Goal: Task Accomplishment & Management: Use online tool/utility

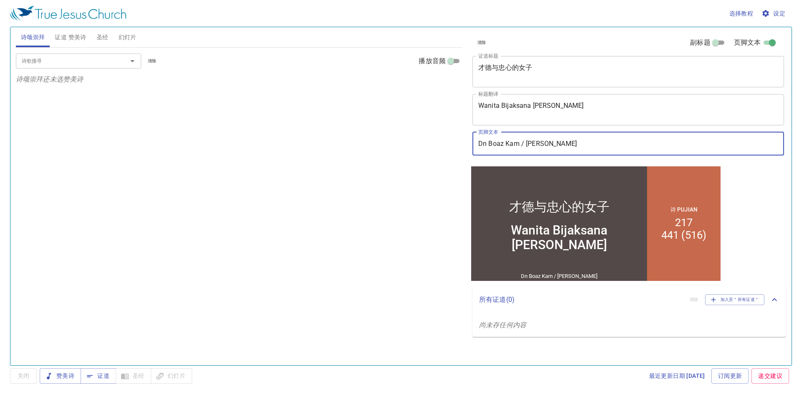
drag, startPoint x: 602, startPoint y: 143, endPoint x: 540, endPoint y: 150, distance: 62.7
click at [540, 150] on input "Dn Boaz Kam / [PERSON_NAME]" at bounding box center [629, 143] width 312 height 23
type input "Dn Boaz Kam / Sdri Foo Yee Fui"
click at [418, 178] on div "诗歌搜寻 诗歌搜寻 清除 播放音频 诗颂崇拜还未选赞美诗" at bounding box center [239, 203] width 447 height 311
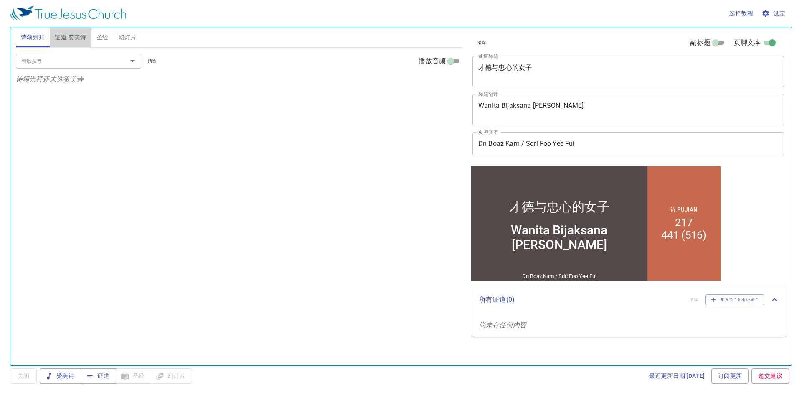
click at [62, 42] on span "证道 赞美诗" at bounding box center [70, 37] width 31 height 10
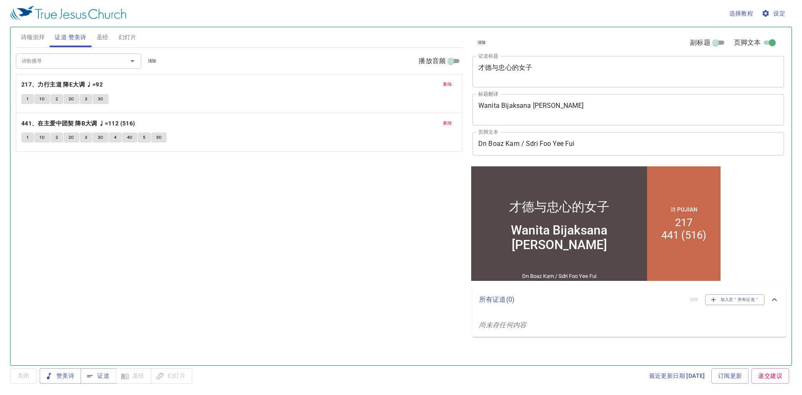
click at [450, 82] on span "删除" at bounding box center [447, 85] width 9 height 8
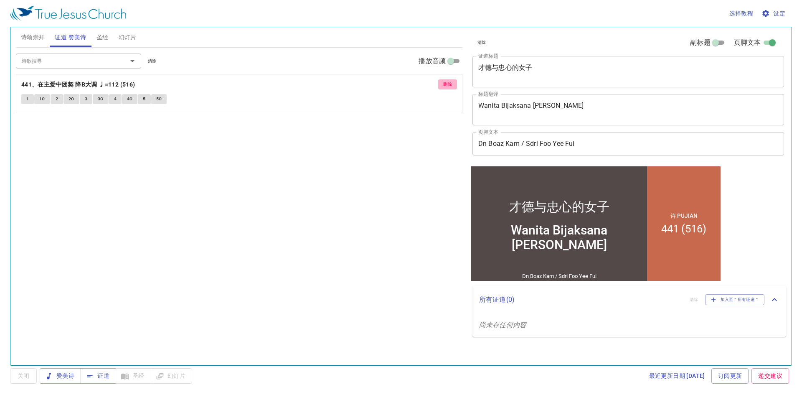
click at [447, 86] on span "删除" at bounding box center [447, 85] width 9 height 8
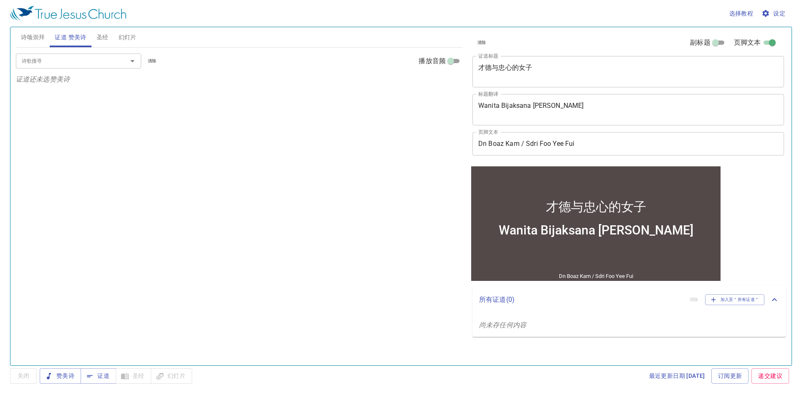
click at [30, 40] on span "诗颂崇拜" at bounding box center [33, 37] width 24 height 10
click at [139, 41] on button "幻灯片" at bounding box center [128, 37] width 28 height 20
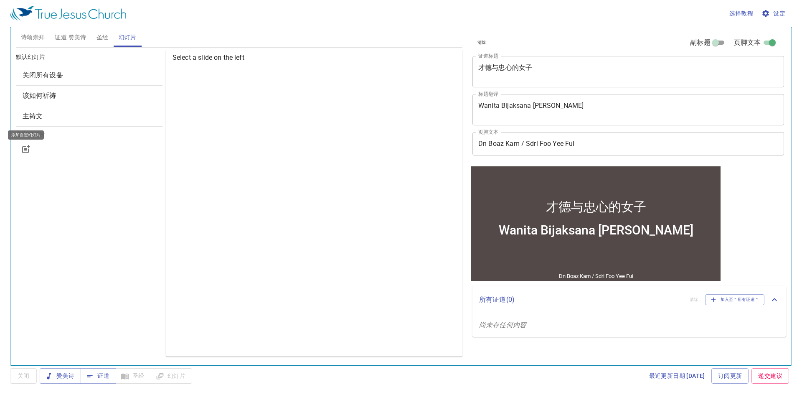
click at [22, 154] on button "button" at bounding box center [26, 149] width 20 height 20
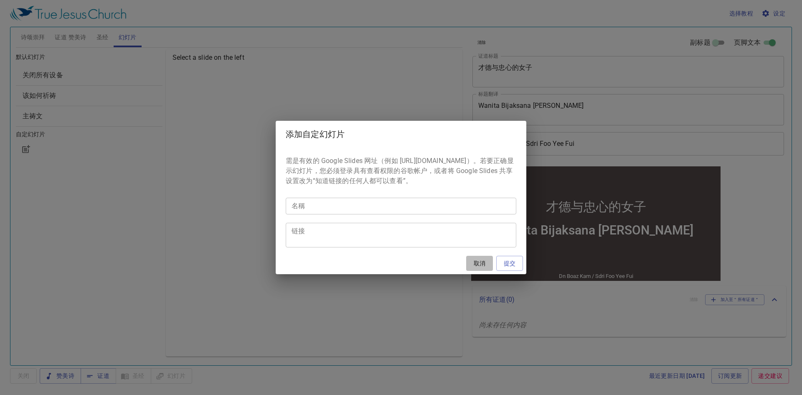
click at [485, 266] on span "取消" at bounding box center [480, 263] width 20 height 10
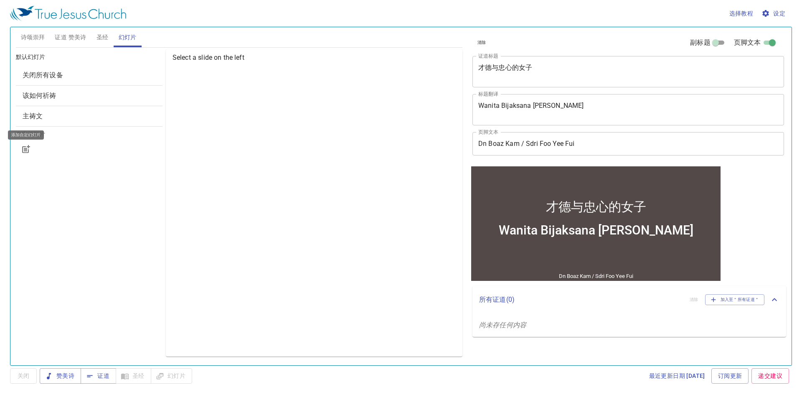
click at [43, 37] on span "诗颂崇拜" at bounding box center [33, 37] width 24 height 10
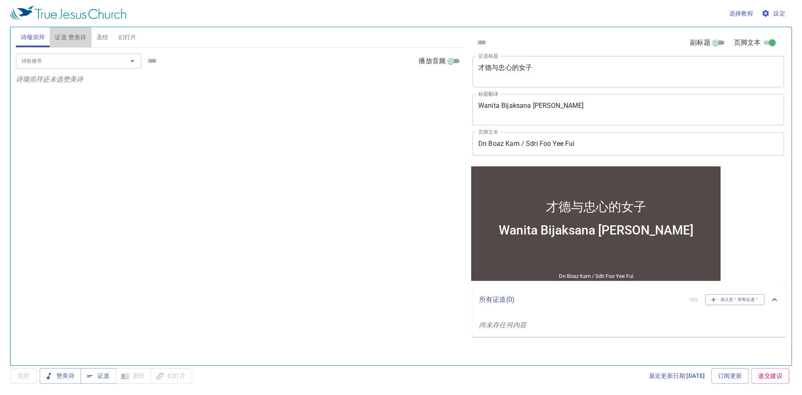
click at [66, 43] on button "证道 赞美诗" at bounding box center [70, 37] width 41 height 20
click at [44, 42] on span "诗颂崇拜" at bounding box center [33, 37] width 24 height 10
click at [97, 60] on input "诗歌搜寻" at bounding box center [66, 61] width 96 height 10
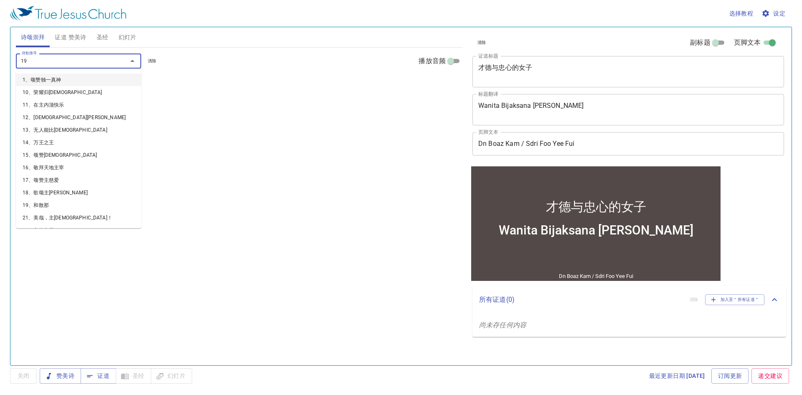
type input "196"
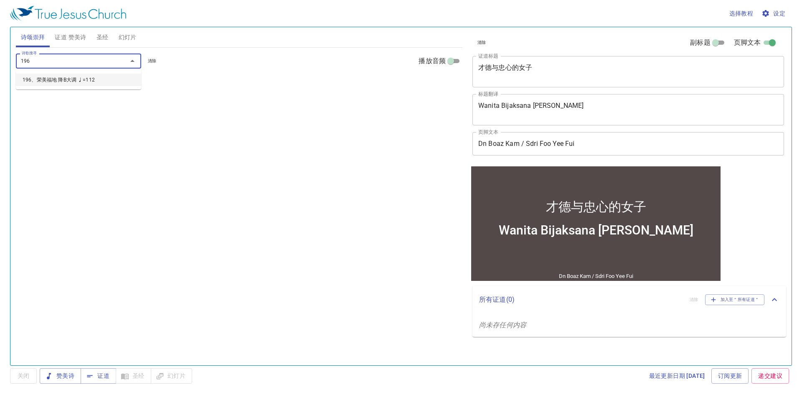
click at [123, 85] on li "196、荣美福地 降B大调 ♩=112" at bounding box center [78, 80] width 125 height 13
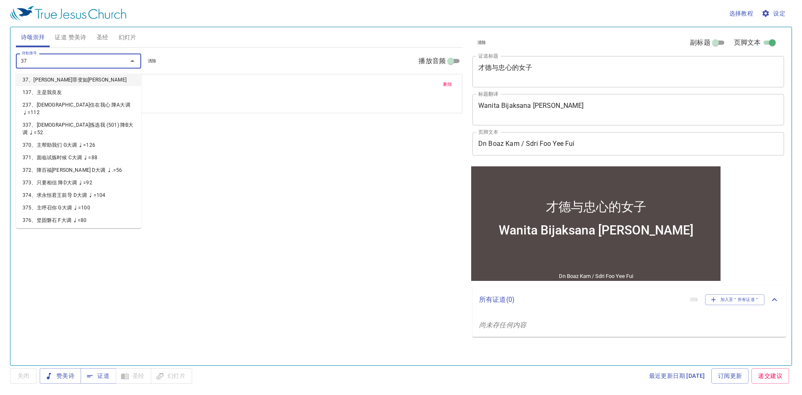
type input "379"
type input "228"
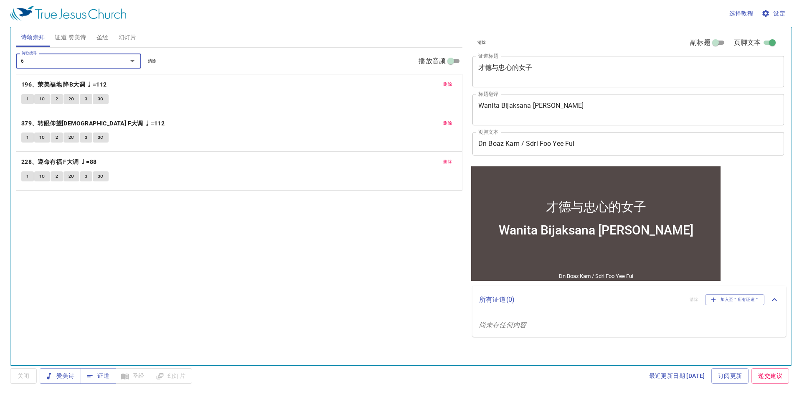
type input "66"
click at [630, 67] on textarea "才德与忠心的女子" at bounding box center [629, 72] width 300 height 16
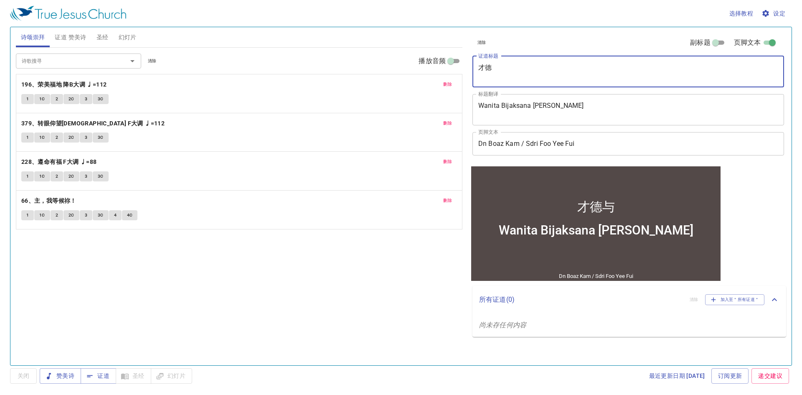
type textarea "才"
type textarea "d"
type textarea "当[DEMOGRAPHIC_DATA]说：不"
click at [640, 99] on div "Wanita Bijaksana Dan Setia x 标题翻译" at bounding box center [629, 109] width 312 height 31
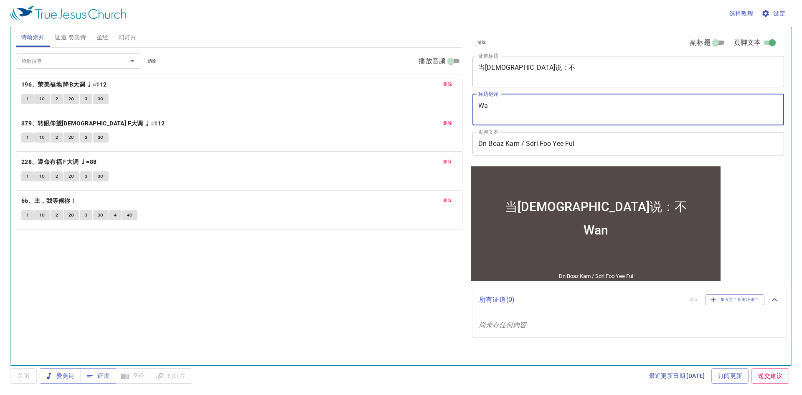
type textarea "W"
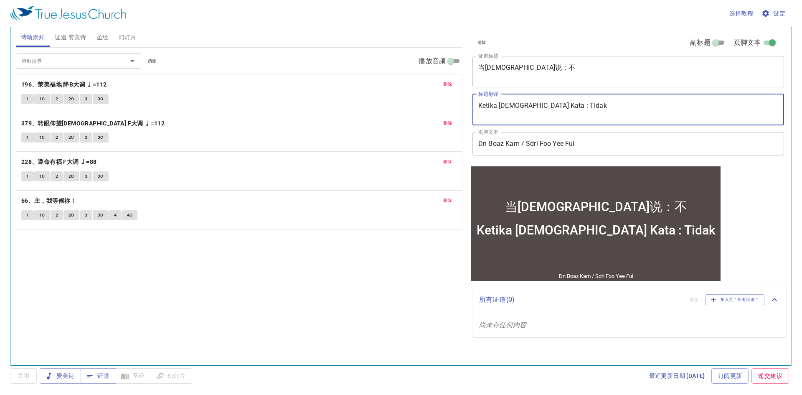
type textarea "Ketika [DEMOGRAPHIC_DATA] Kata : Tidak"
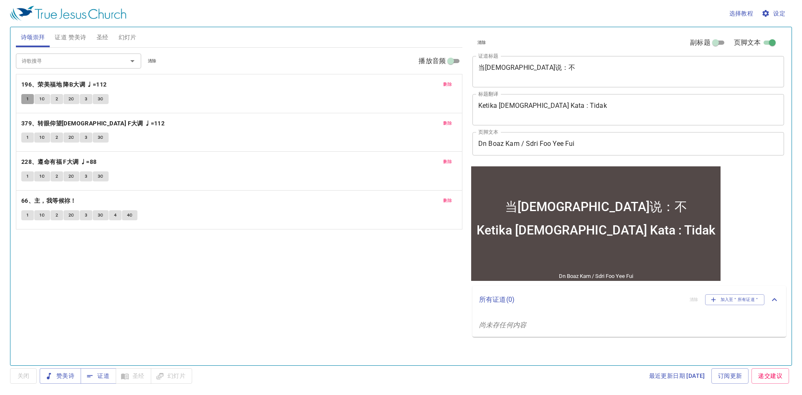
click at [27, 99] on span "1" at bounding box center [27, 99] width 3 height 8
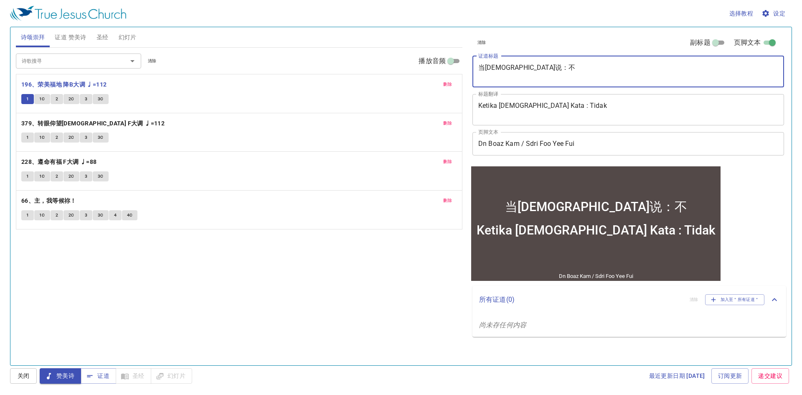
drag, startPoint x: 513, startPoint y: 68, endPoint x: 476, endPoint y: 68, distance: 37.6
click at [476, 68] on div "当神说：不 x 证道标题" at bounding box center [629, 71] width 312 height 31
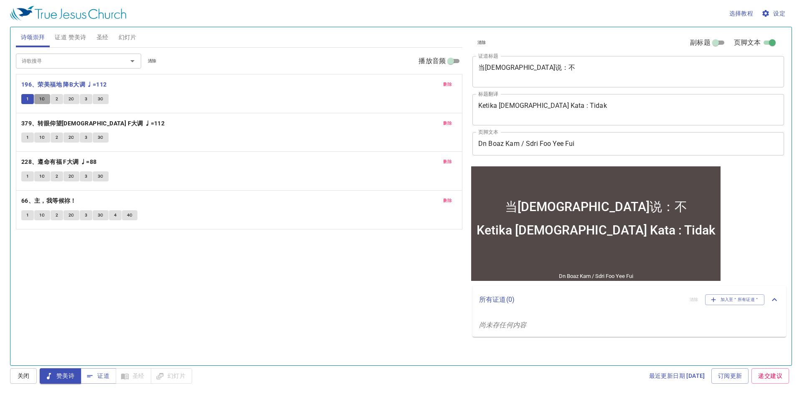
click at [39, 97] on button "1C" at bounding box center [42, 99] width 16 height 10
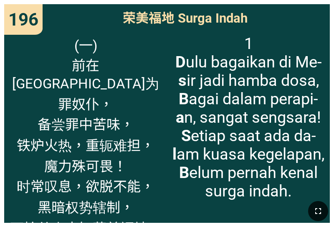
click at [318, 209] on icon "button" at bounding box center [318, 211] width 10 height 10
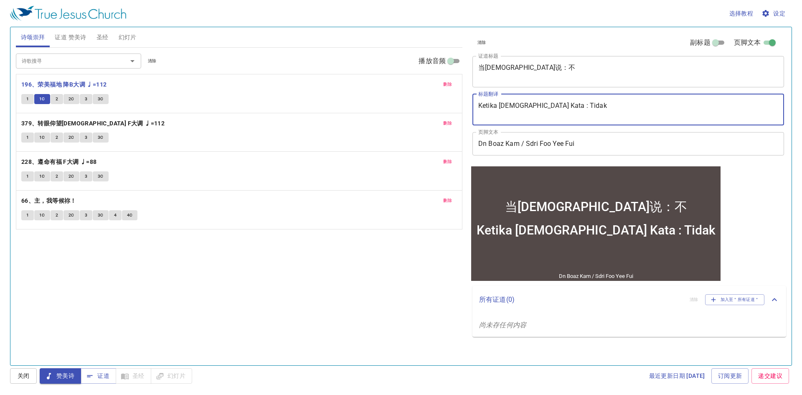
drag, startPoint x: 561, startPoint y: 109, endPoint x: 483, endPoint y: 110, distance: 78.6
click at [483, 110] on textarea "Ketika [DEMOGRAPHIC_DATA] Kata : Tidak" at bounding box center [629, 110] width 300 height 16
drag, startPoint x: 563, startPoint y: 108, endPoint x: 475, endPoint y: 110, distance: 87.4
click at [475, 110] on div "Ketika Tuhan Kata : Tidak x 标题翻译" at bounding box center [629, 109] width 312 height 31
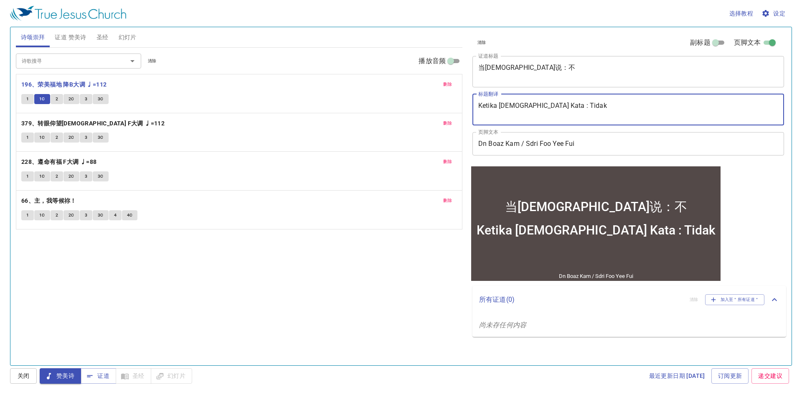
click at [59, 102] on button "2" at bounding box center [57, 99] width 13 height 10
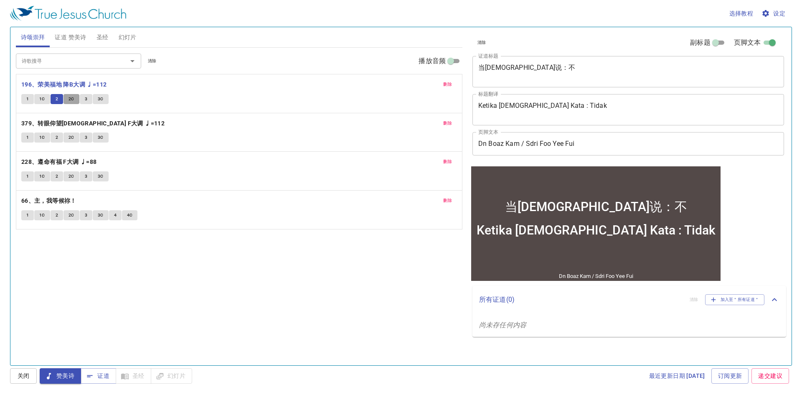
click at [71, 100] on span "2C" at bounding box center [72, 99] width 6 height 8
click at [87, 102] on span "3" at bounding box center [86, 99] width 3 height 8
click at [99, 102] on span "3C" at bounding box center [101, 99] width 6 height 8
click at [27, 139] on span "1" at bounding box center [27, 138] width 3 height 8
click at [43, 140] on span "1C" at bounding box center [42, 138] width 6 height 8
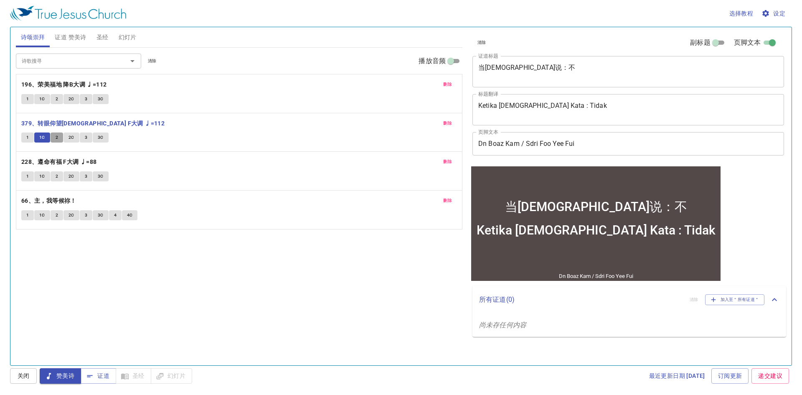
click at [59, 141] on button "2" at bounding box center [57, 137] width 13 height 10
click at [69, 140] on span "2C" at bounding box center [72, 138] width 6 height 8
click at [85, 138] on span "3" at bounding box center [86, 138] width 3 height 8
click at [25, 179] on button "1" at bounding box center [27, 176] width 13 height 10
click at [54, 56] on div "诗歌搜寻" at bounding box center [78, 60] width 125 height 15
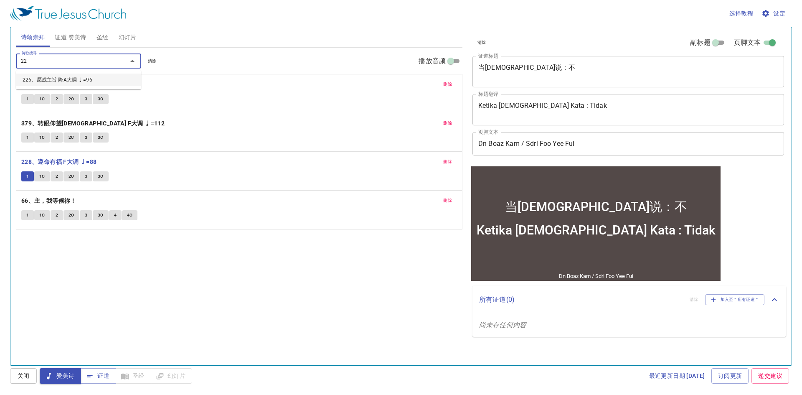
type input "226"
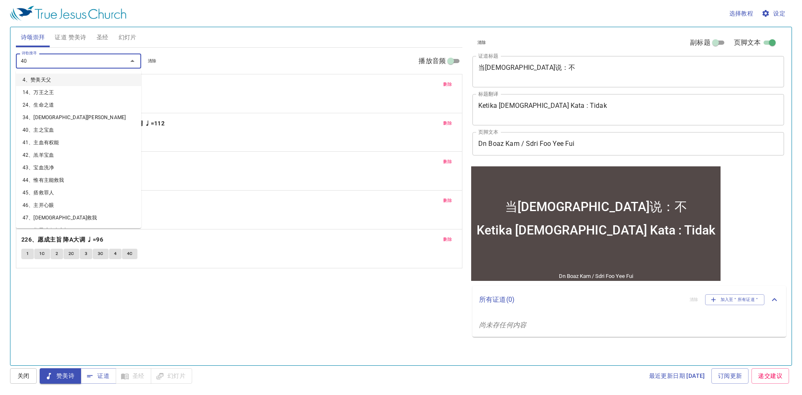
type input "403"
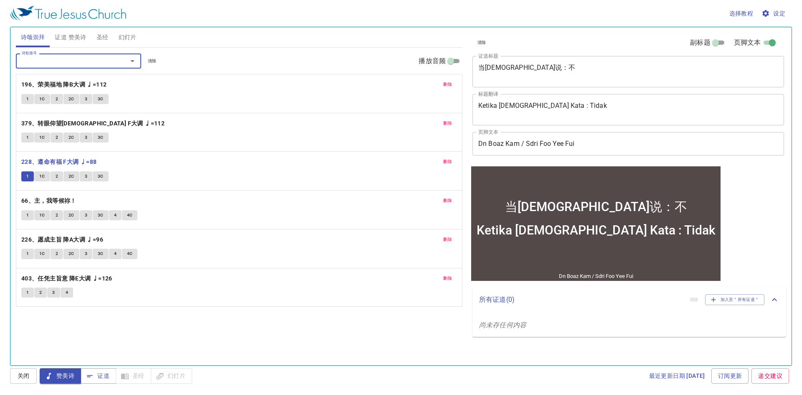
click at [443, 202] on button "删除" at bounding box center [447, 201] width 19 height 10
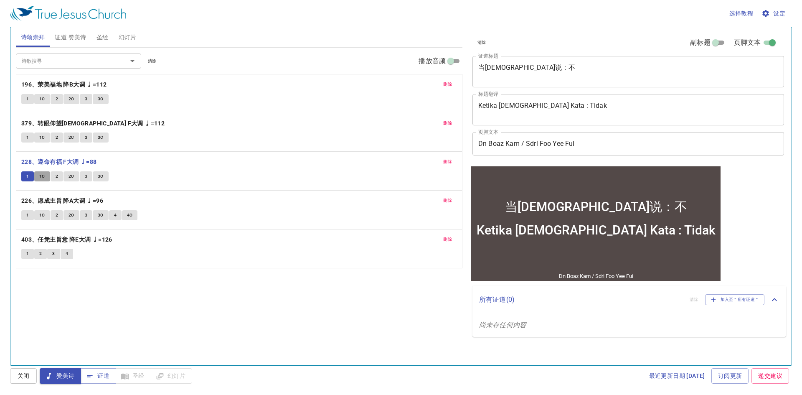
drag, startPoint x: 43, startPoint y: 178, endPoint x: 45, endPoint y: 174, distance: 5.2
click at [43, 179] on span "1C" at bounding box center [42, 177] width 6 height 8
click at [56, 175] on span "2" at bounding box center [57, 177] width 3 height 8
click at [71, 179] on span "2C" at bounding box center [72, 177] width 6 height 8
click at [83, 175] on button "3" at bounding box center [86, 176] width 13 height 10
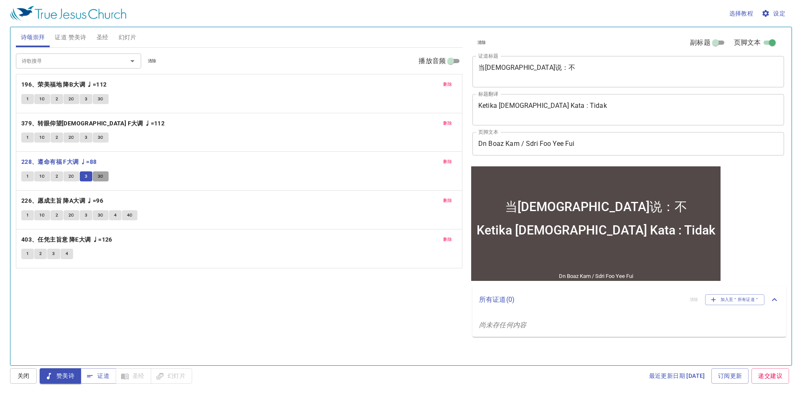
click at [103, 180] on button "3C" at bounding box center [101, 176] width 16 height 10
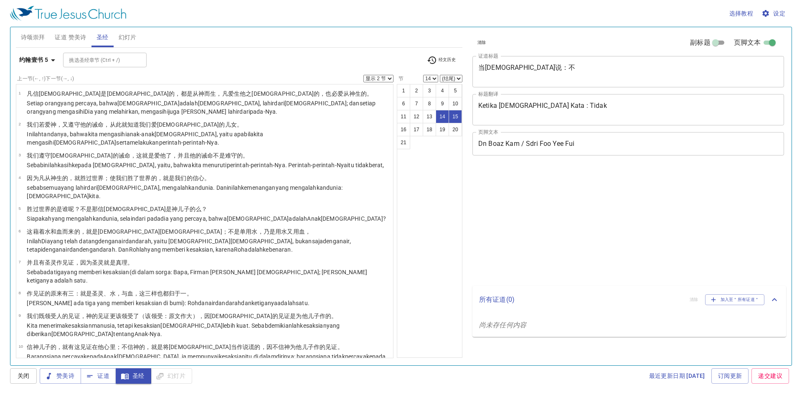
select select "2"
select select "14"
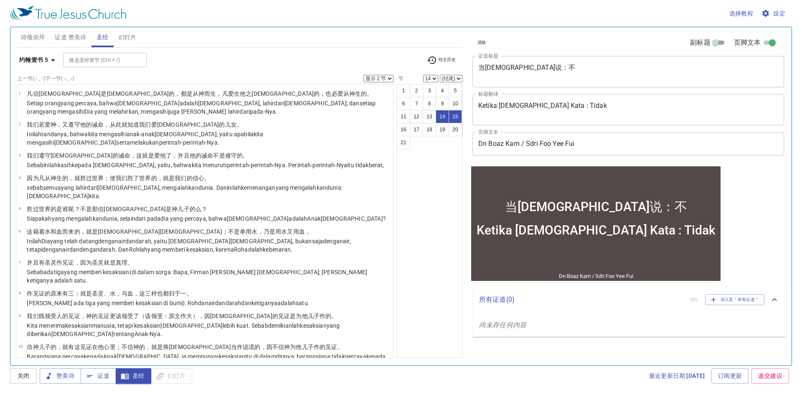
scroll to position [217, 0]
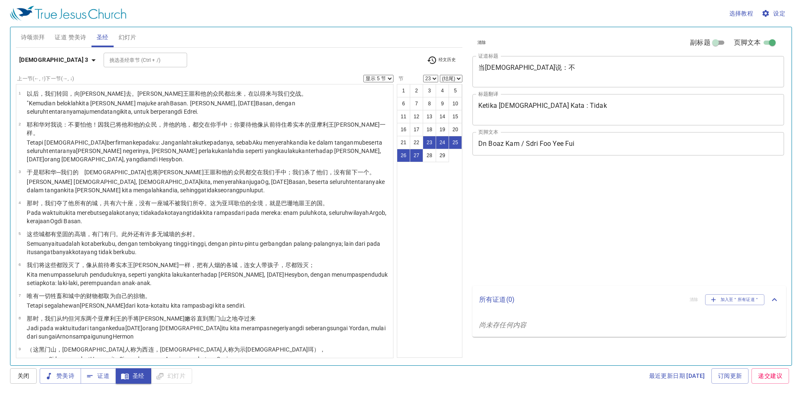
select select "5"
select select "23"
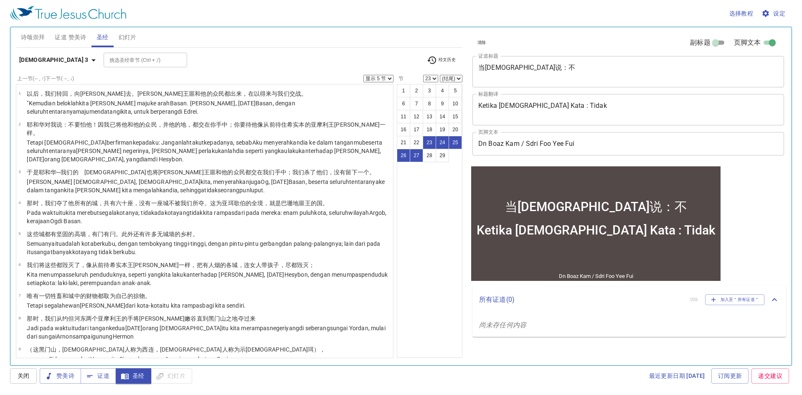
scroll to position [542, 0]
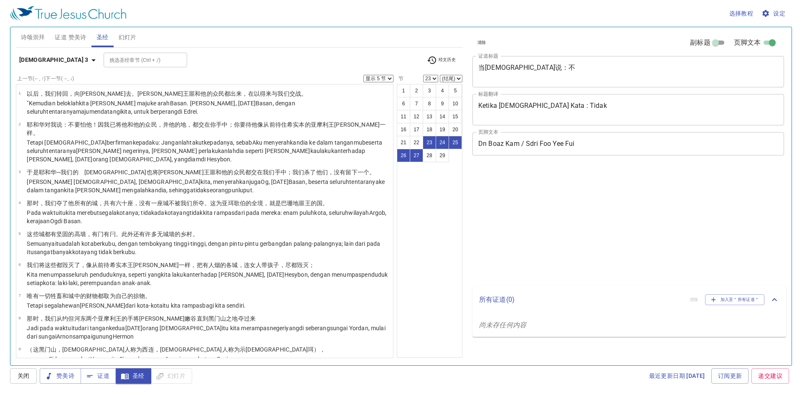
select select "5"
select select "23"
select select "5"
select select "23"
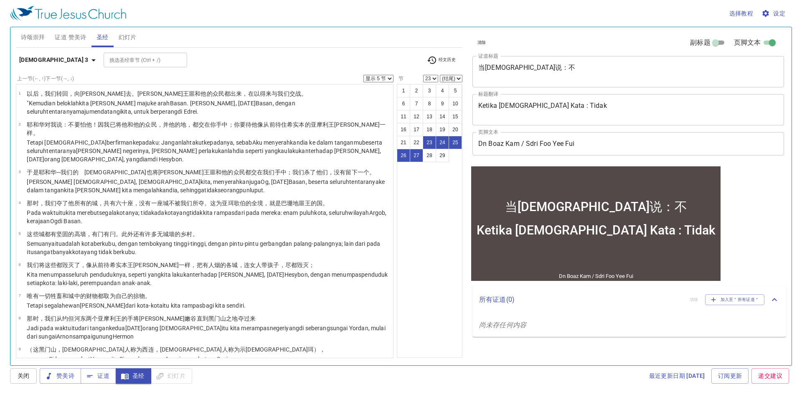
scroll to position [542, 0]
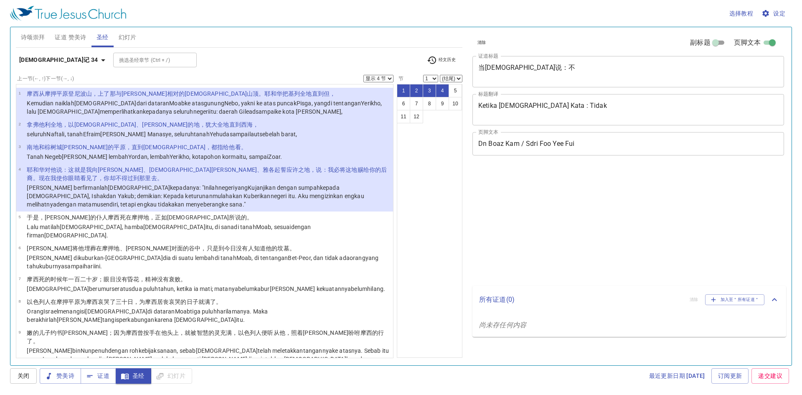
select select "4"
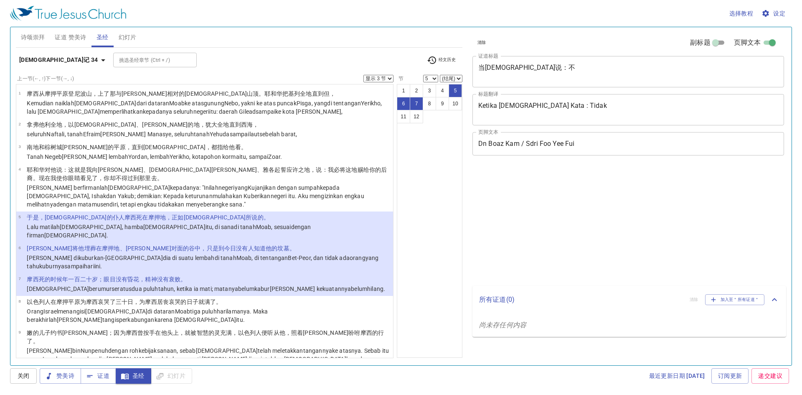
select select "3"
select select "5"
select select "3"
select select "5"
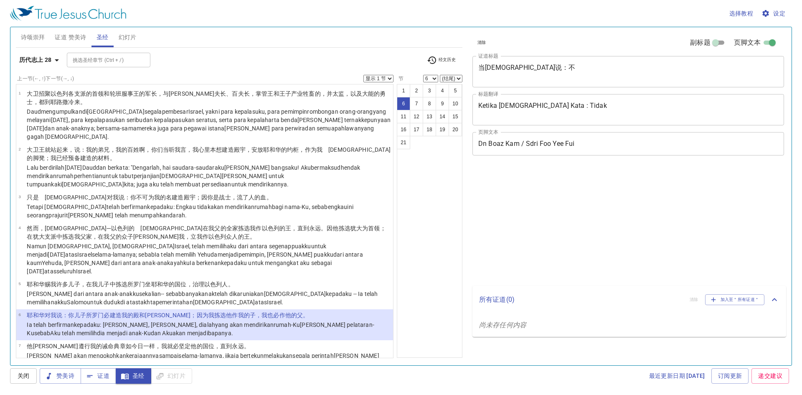
select select "6"
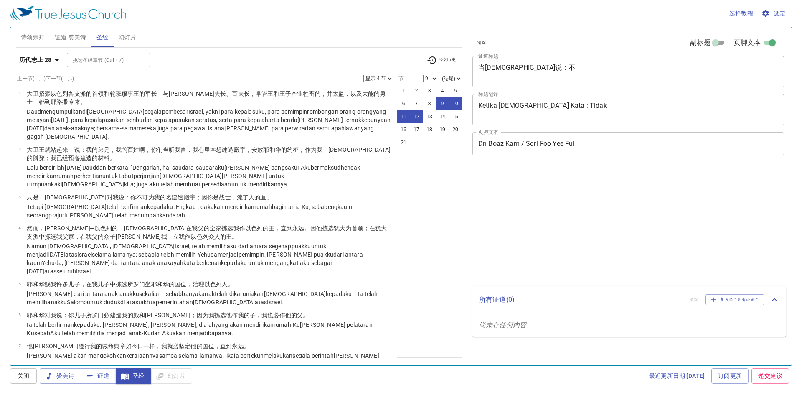
select select "4"
select select "9"
